Goal: Information Seeking & Learning: Find specific fact

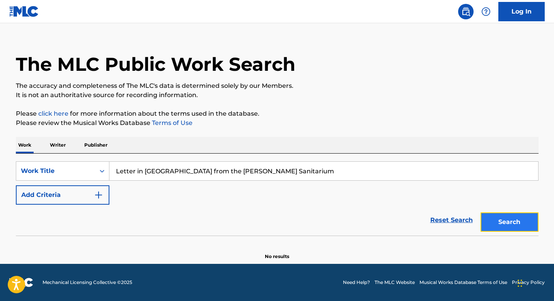
click at [507, 221] on button "Search" at bounding box center [509, 221] width 58 height 19
click at [288, 174] on input "Letter in Icelandic from the Ninette Sanitarium" at bounding box center [323, 171] width 429 height 19
type input "Letter in Icelandic from the Ninette Sanitarium"
click at [515, 224] on button "Search" at bounding box center [509, 221] width 58 height 19
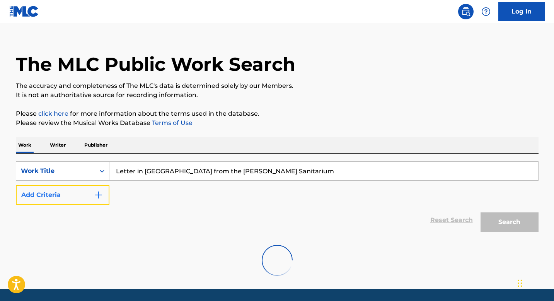
click at [96, 196] on img "Search Form" at bounding box center [98, 194] width 9 height 9
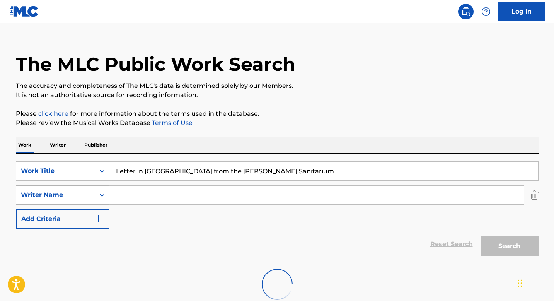
click at [100, 201] on div "Search Form" at bounding box center [102, 195] width 14 height 19
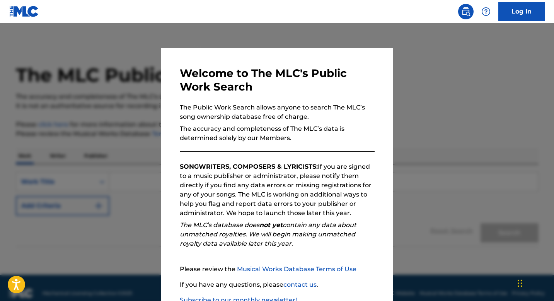
click at [366, 154] on div "Welcome to The MLC's Public Work Search The Public Work Search allows anyone to…" at bounding box center [277, 200] width 195 height 269
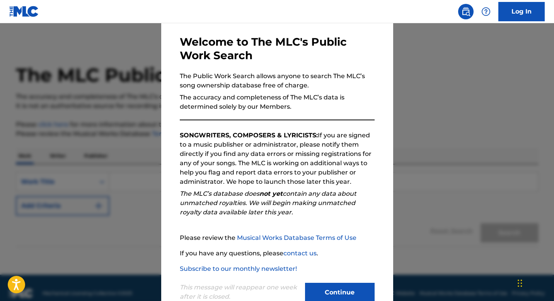
scroll to position [53, 0]
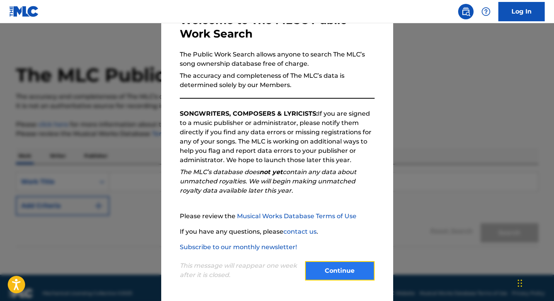
click at [353, 271] on button "Continue" at bounding box center [340, 270] width 70 height 19
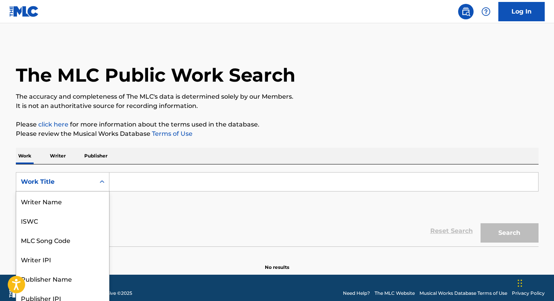
scroll to position [6, 0]
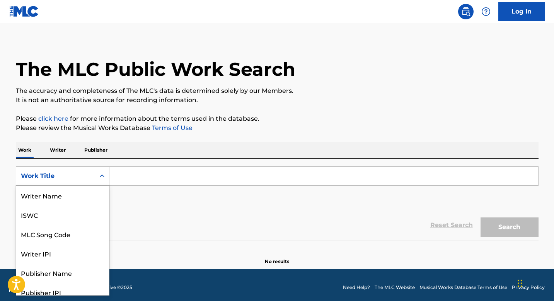
click at [92, 179] on div "Work Title" at bounding box center [55, 175] width 79 height 15
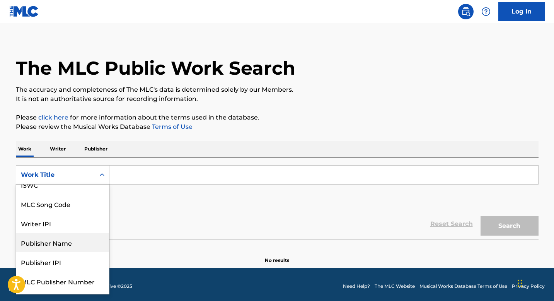
scroll to position [45, 0]
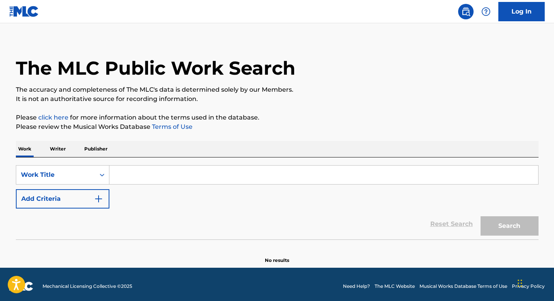
click at [57, 145] on p "Writer" at bounding box center [58, 149] width 20 height 16
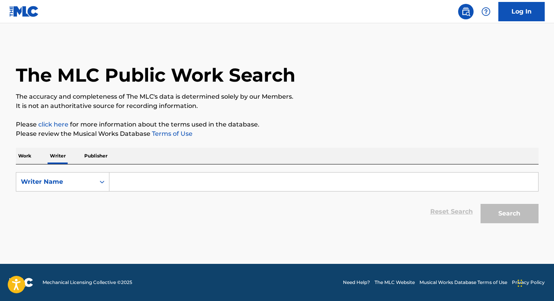
click at [123, 188] on input "Search Form" at bounding box center [323, 181] width 429 height 19
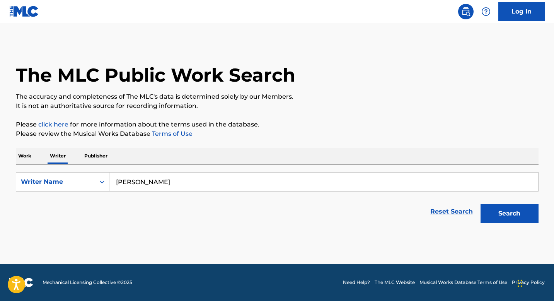
type input "[PERSON_NAME]"
click at [480, 204] on button "Search" at bounding box center [509, 213] width 58 height 19
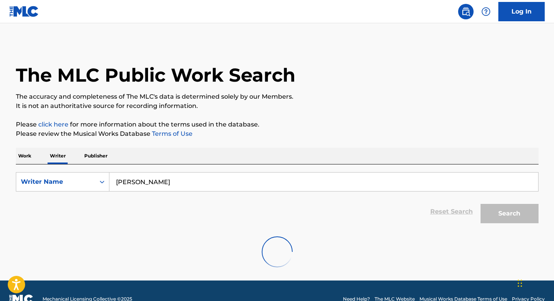
click at [102, 156] on p "Publisher" at bounding box center [96, 156] width 28 height 16
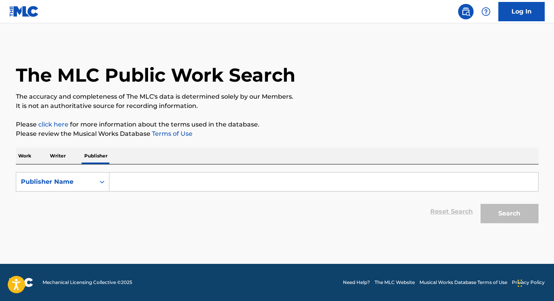
click at [149, 187] on input "Search Form" at bounding box center [323, 181] width 429 height 19
type input "Anti"
click at [512, 214] on button "Search" at bounding box center [509, 213] width 58 height 19
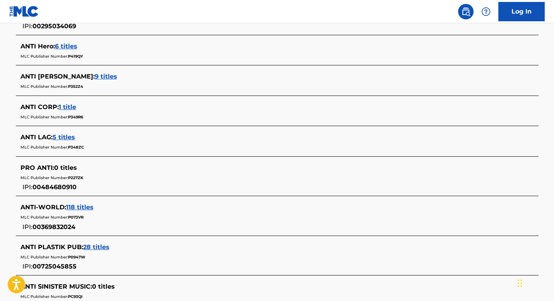
scroll to position [313, 0]
